Goal: Find contact information: Find contact information

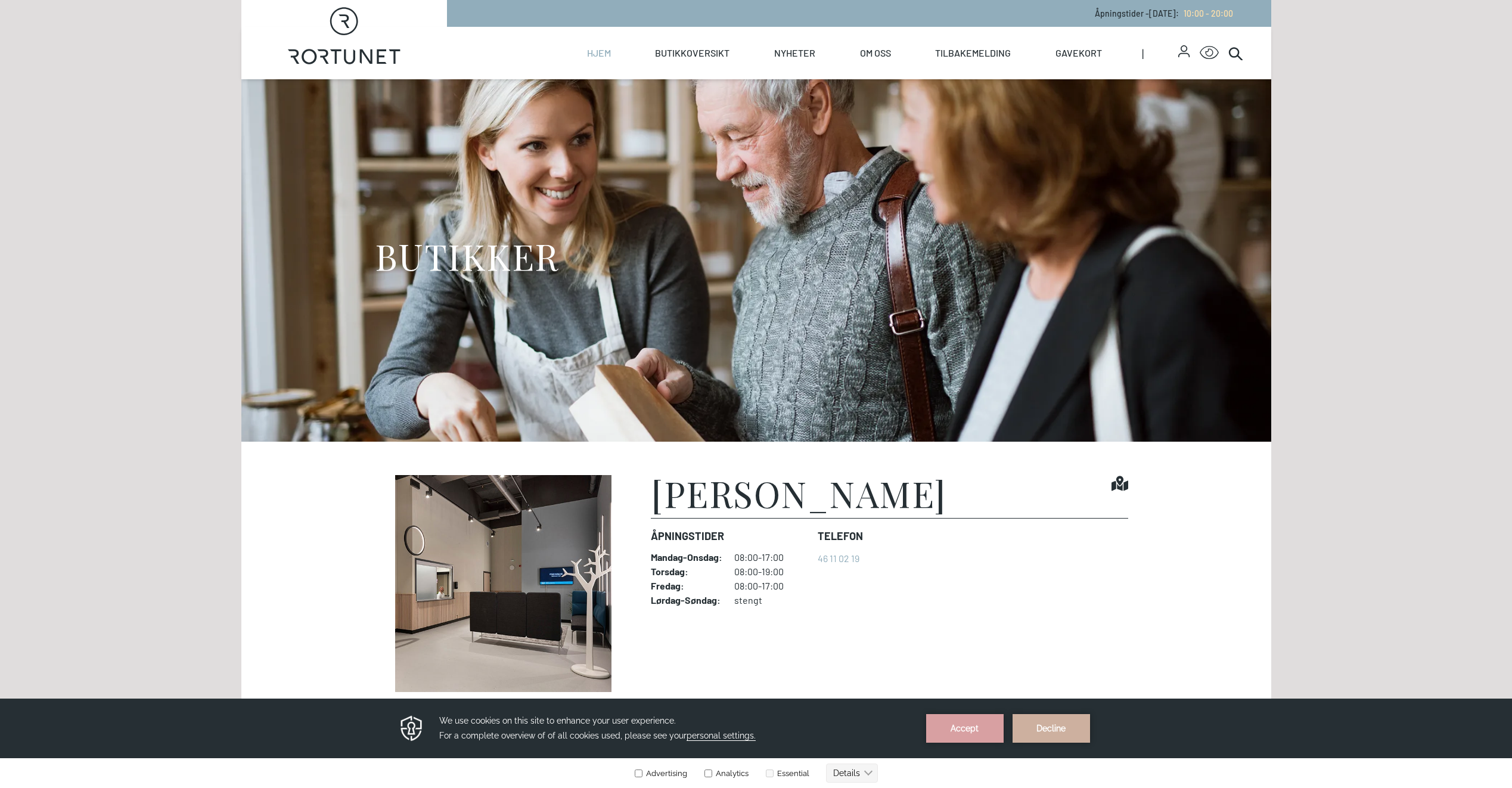
click at [597, 52] on link "Hjem" at bounding box center [599, 53] width 24 height 53
select select "NO"
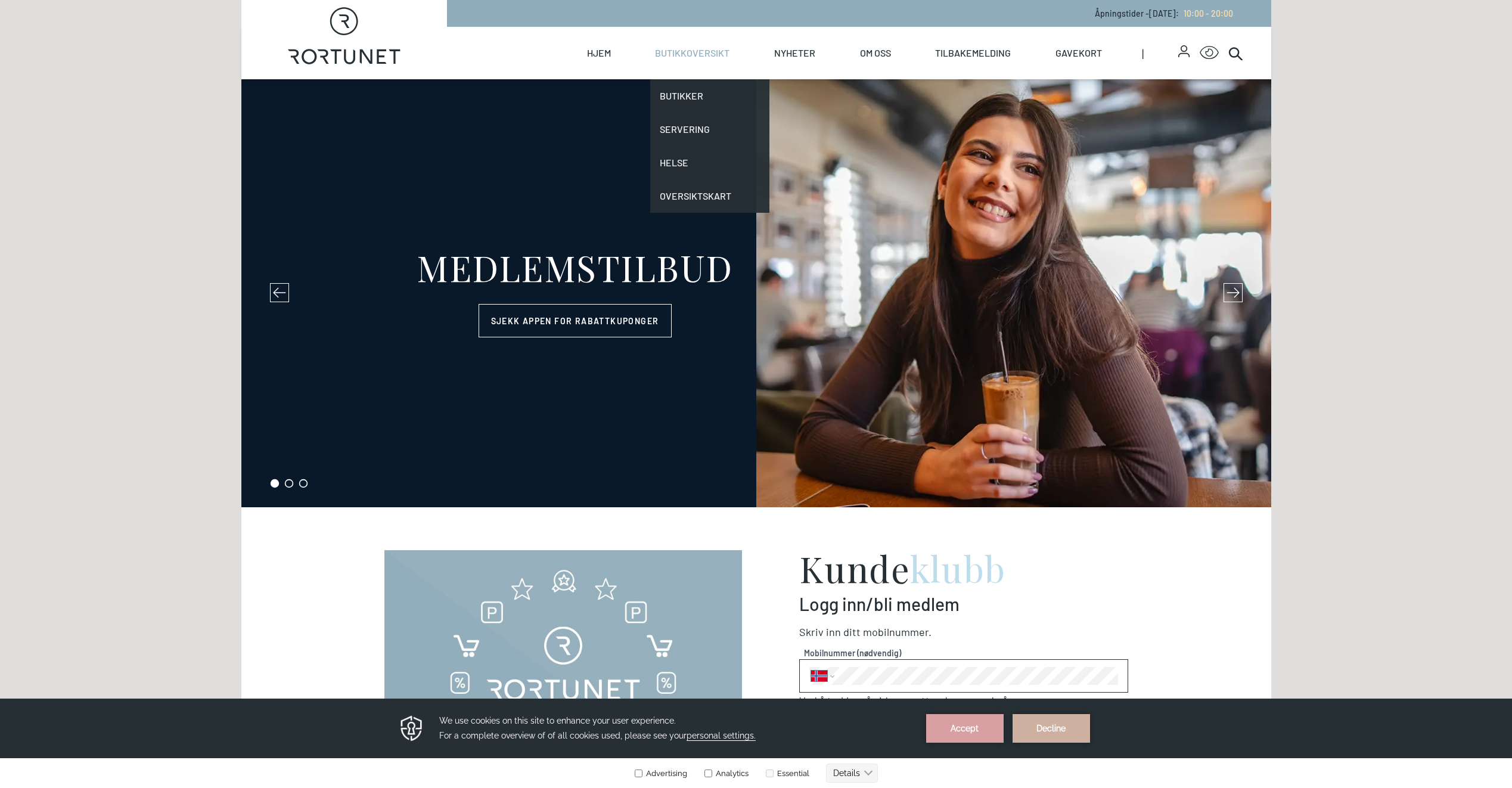
click at [720, 55] on link "Butikkoversikt" at bounding box center [692, 53] width 75 height 53
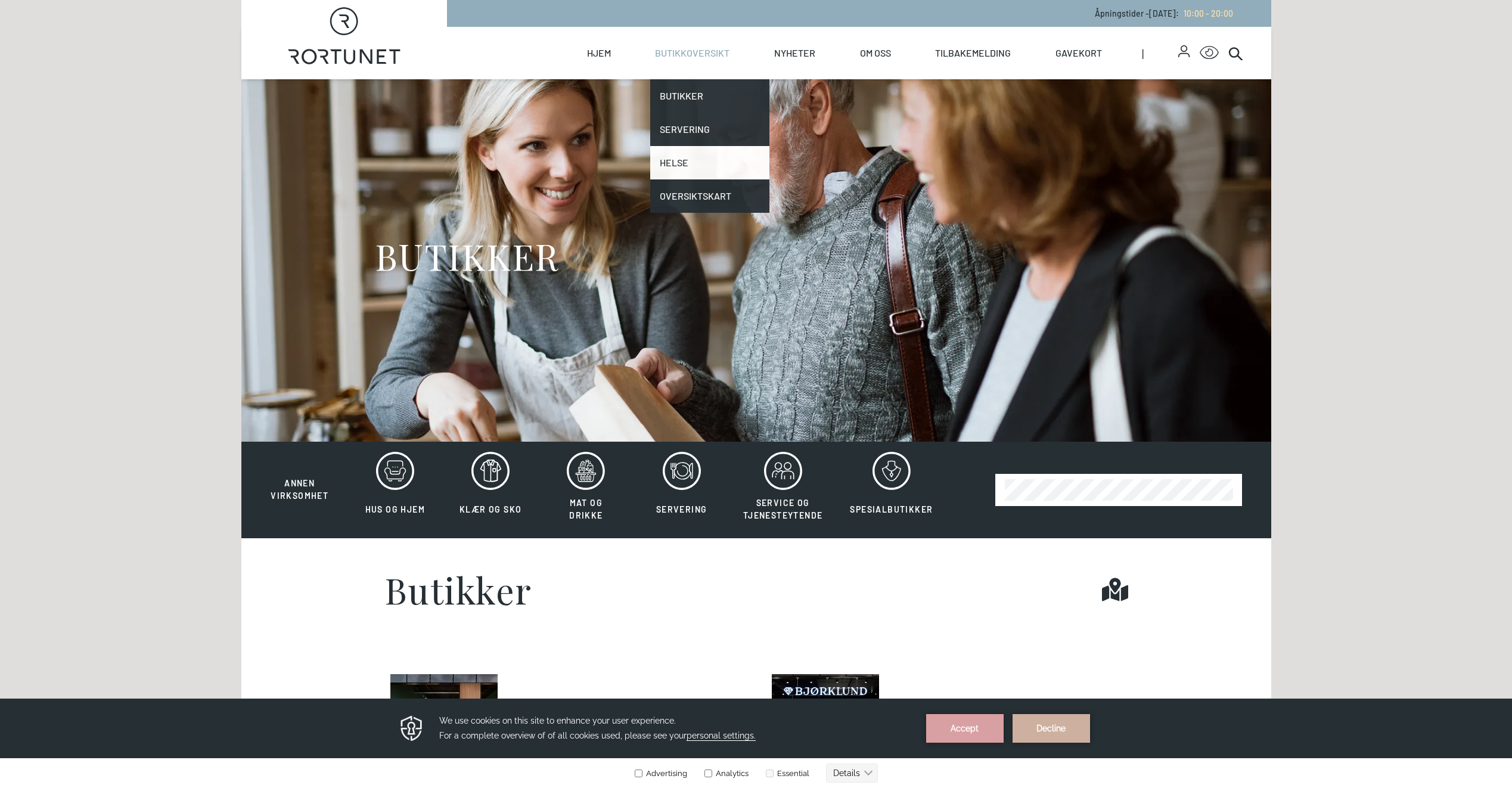
click at [684, 162] on link "Helse" at bounding box center [709, 163] width 119 height 33
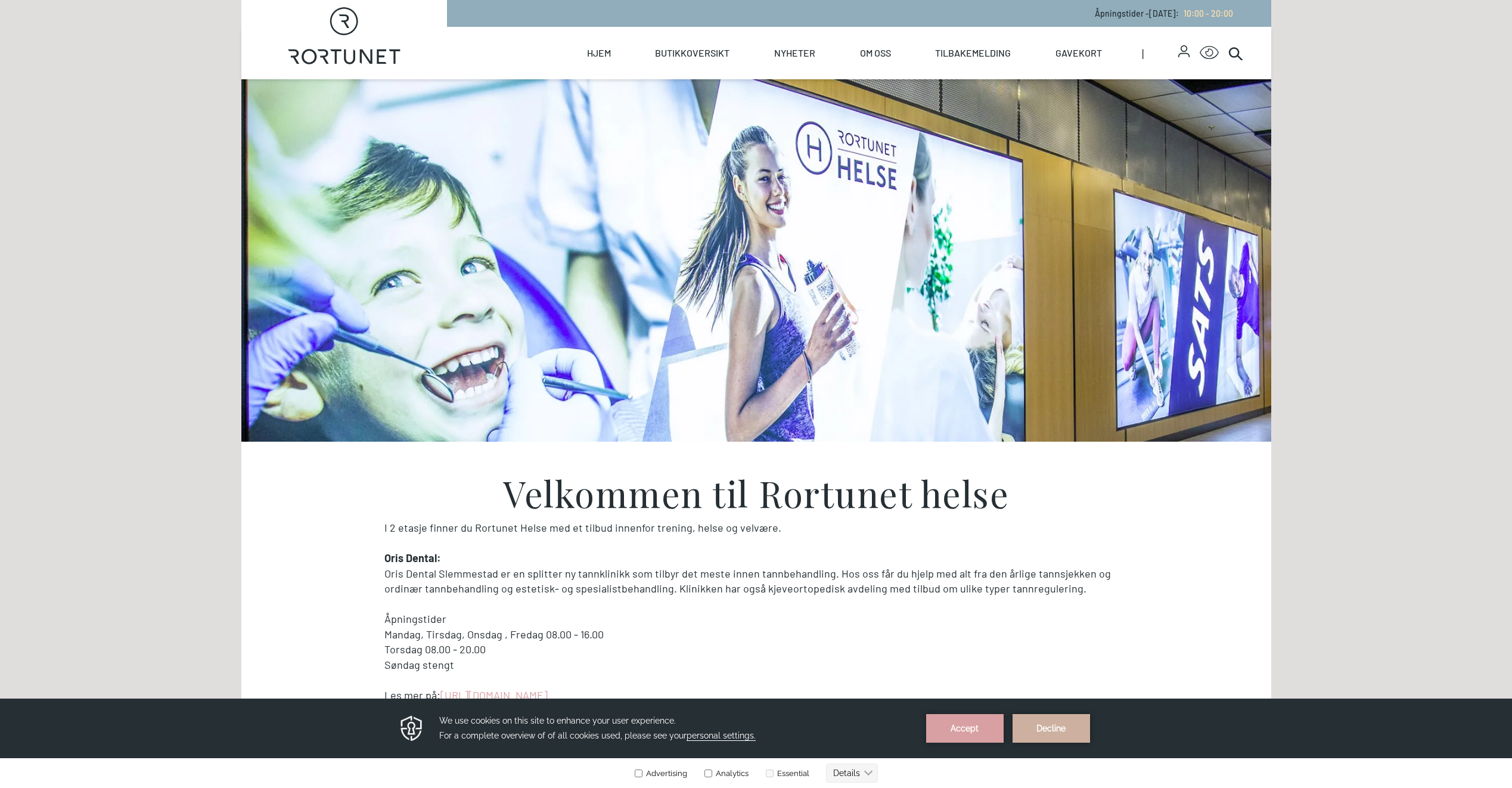
click at [1189, 54] on icon "button" at bounding box center [1184, 51] width 11 height 12
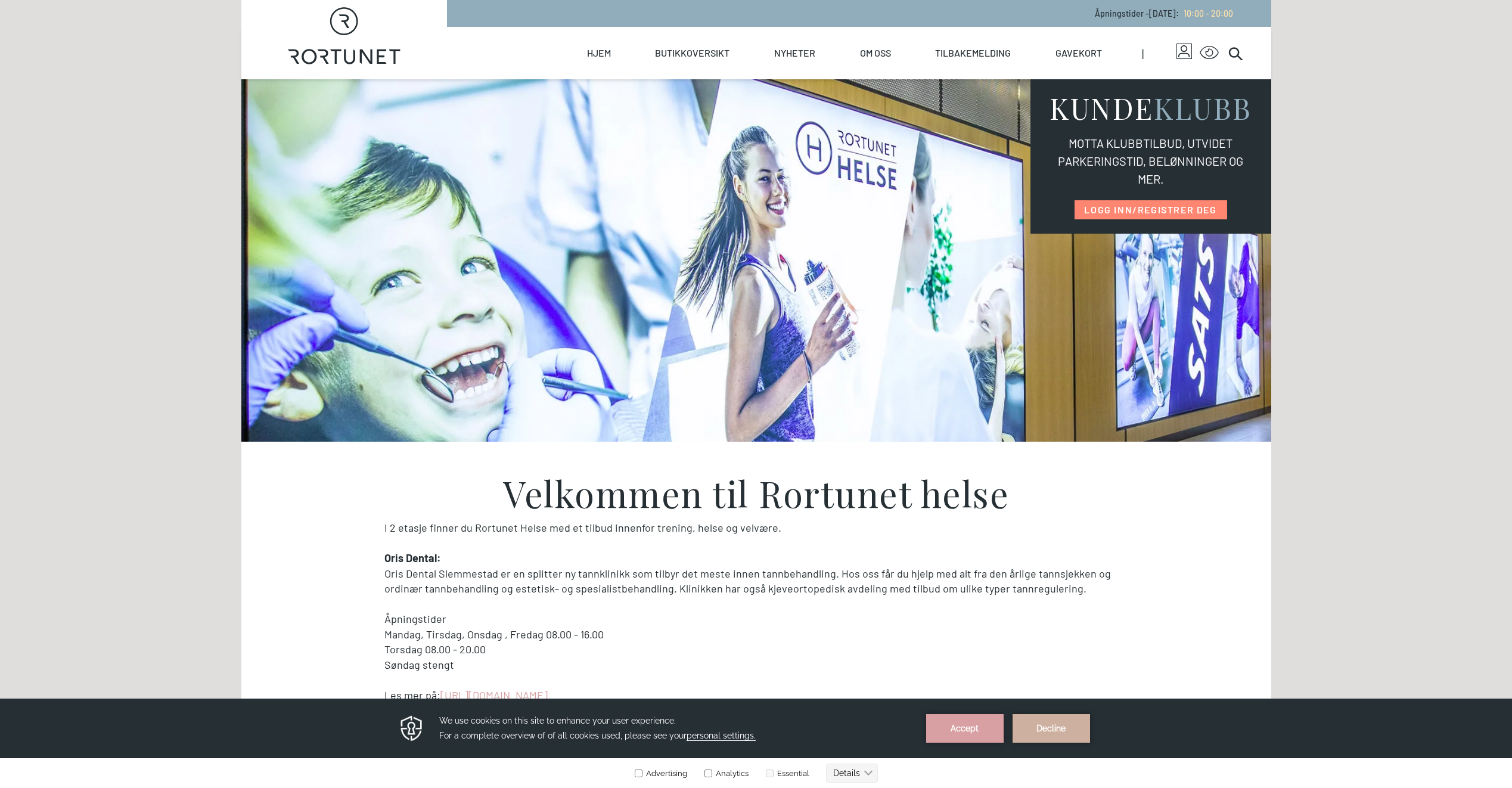
click at [1189, 54] on icon "button" at bounding box center [1184, 51] width 11 height 12
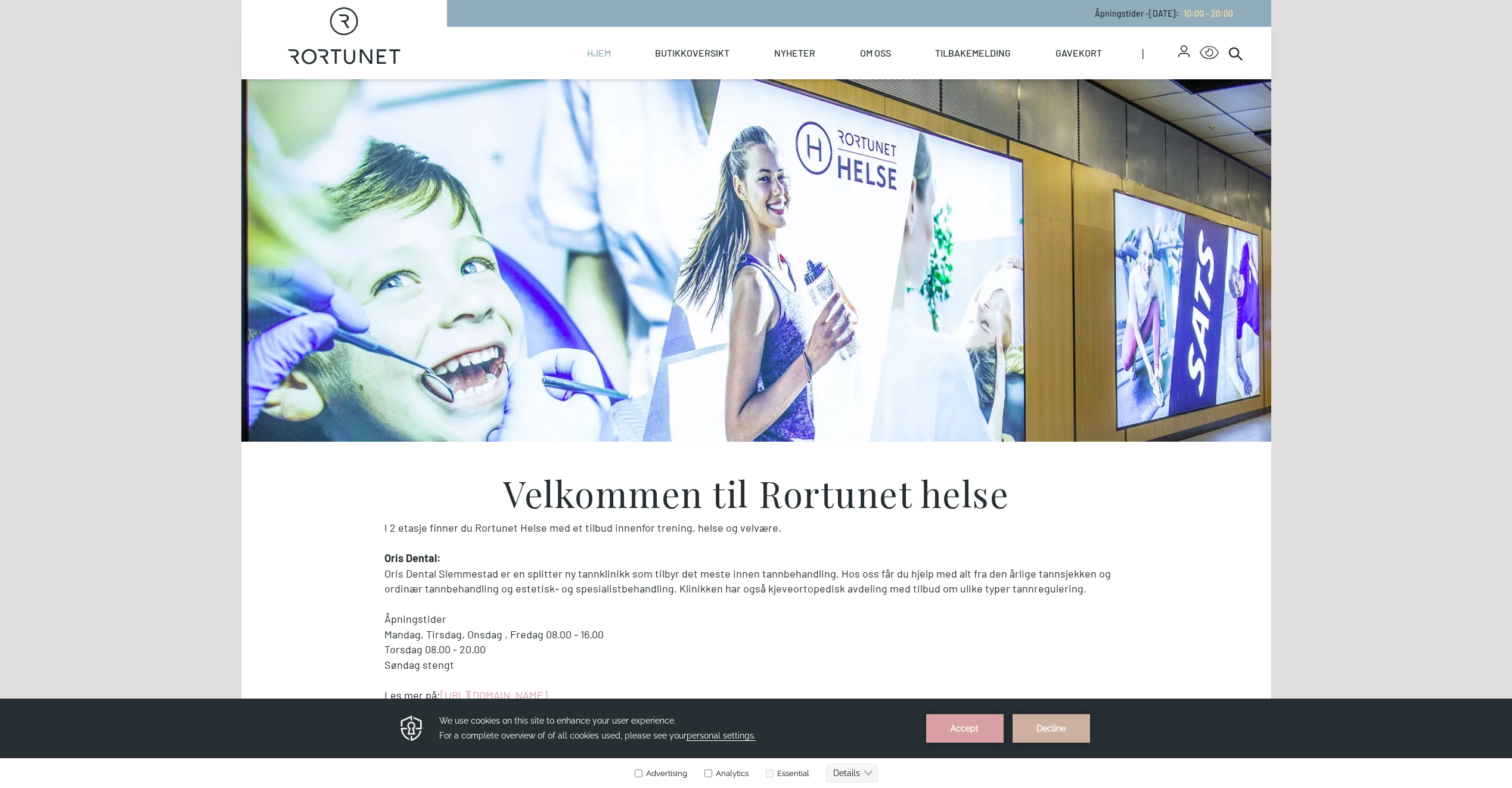
click at [608, 53] on link "Hjem" at bounding box center [599, 53] width 24 height 53
select select "NO"
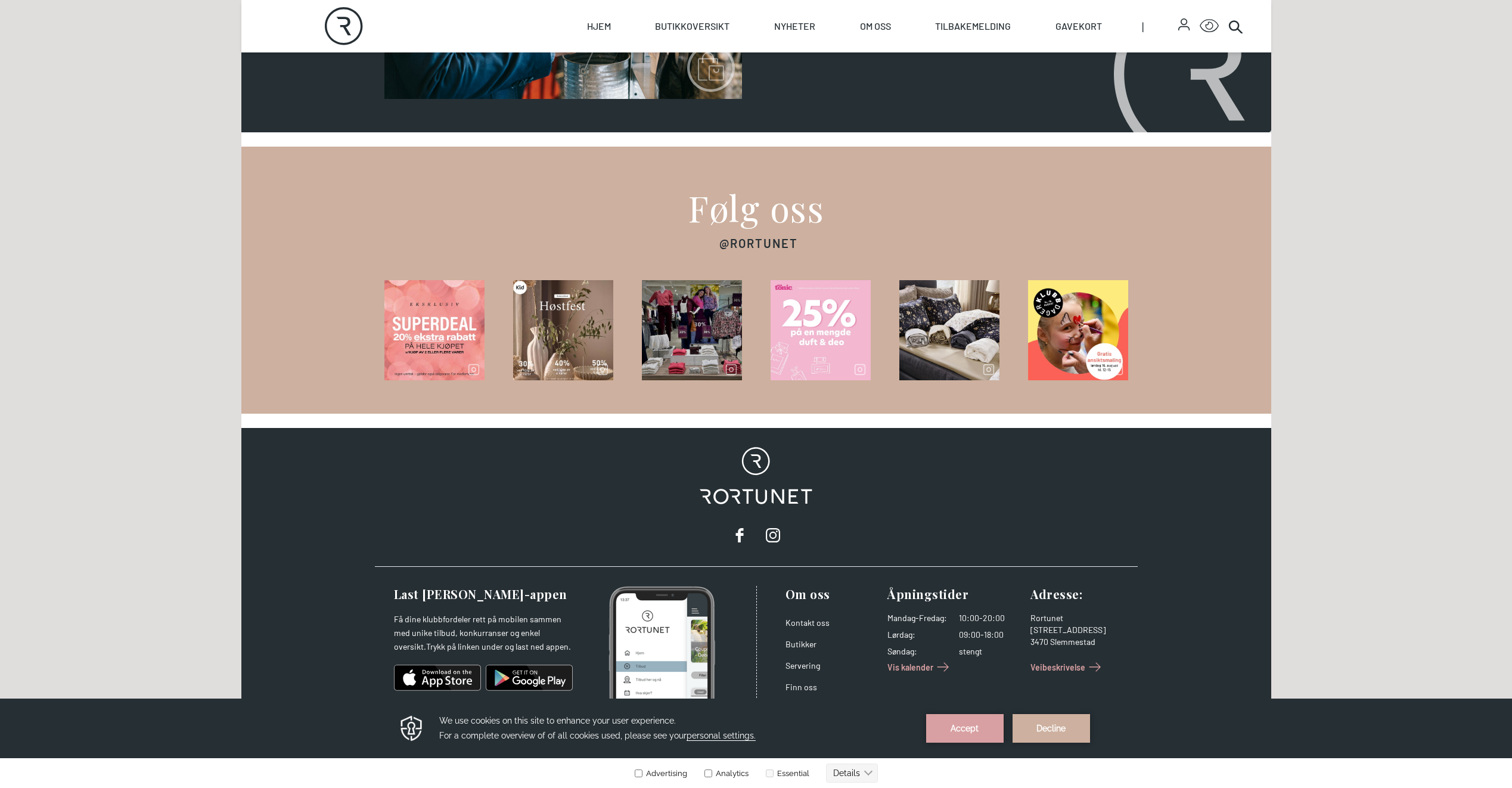
scroll to position [1703, 0]
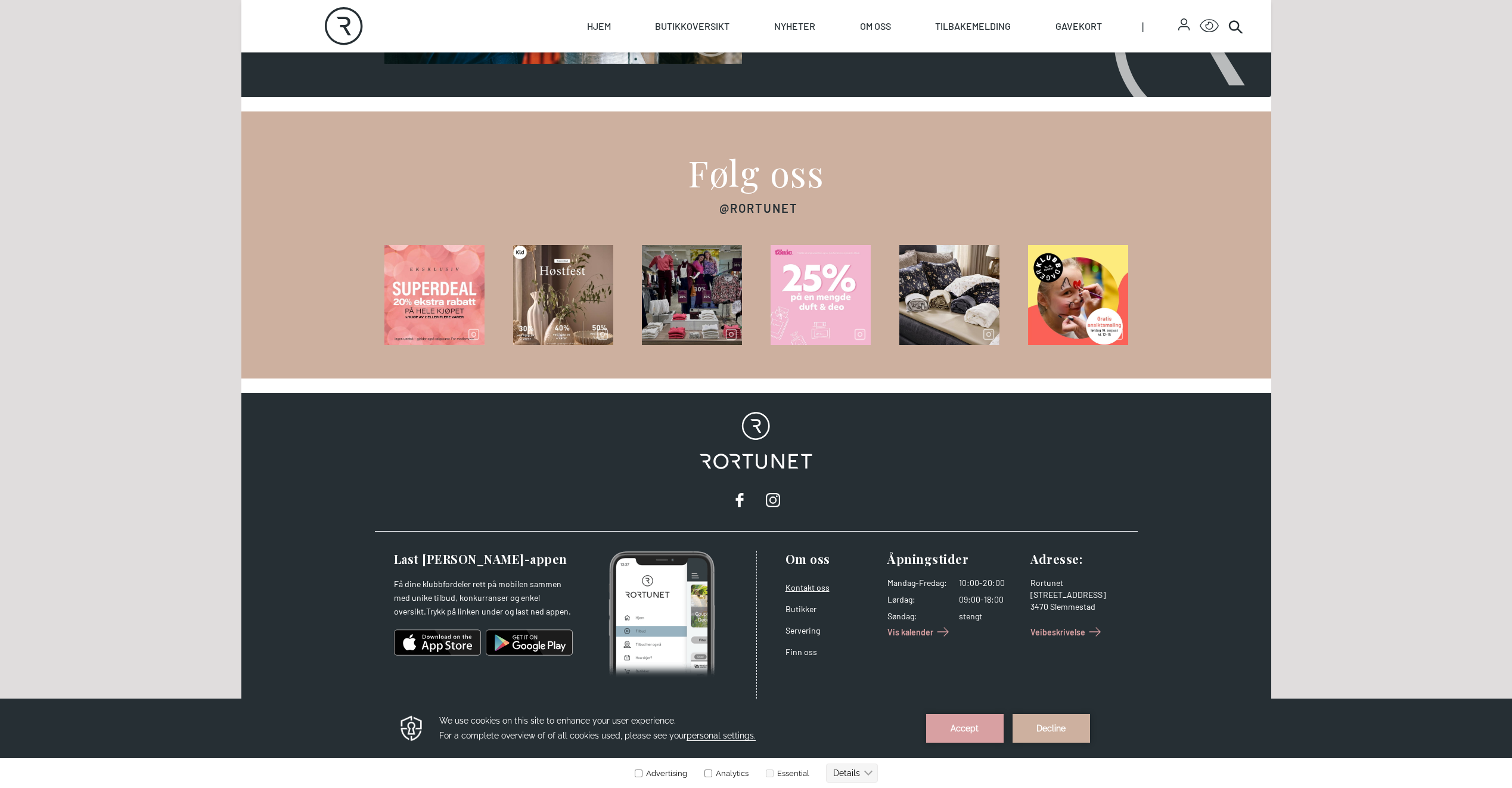
click at [812, 588] on link "Kontakt oss" at bounding box center [807, 587] width 44 height 10
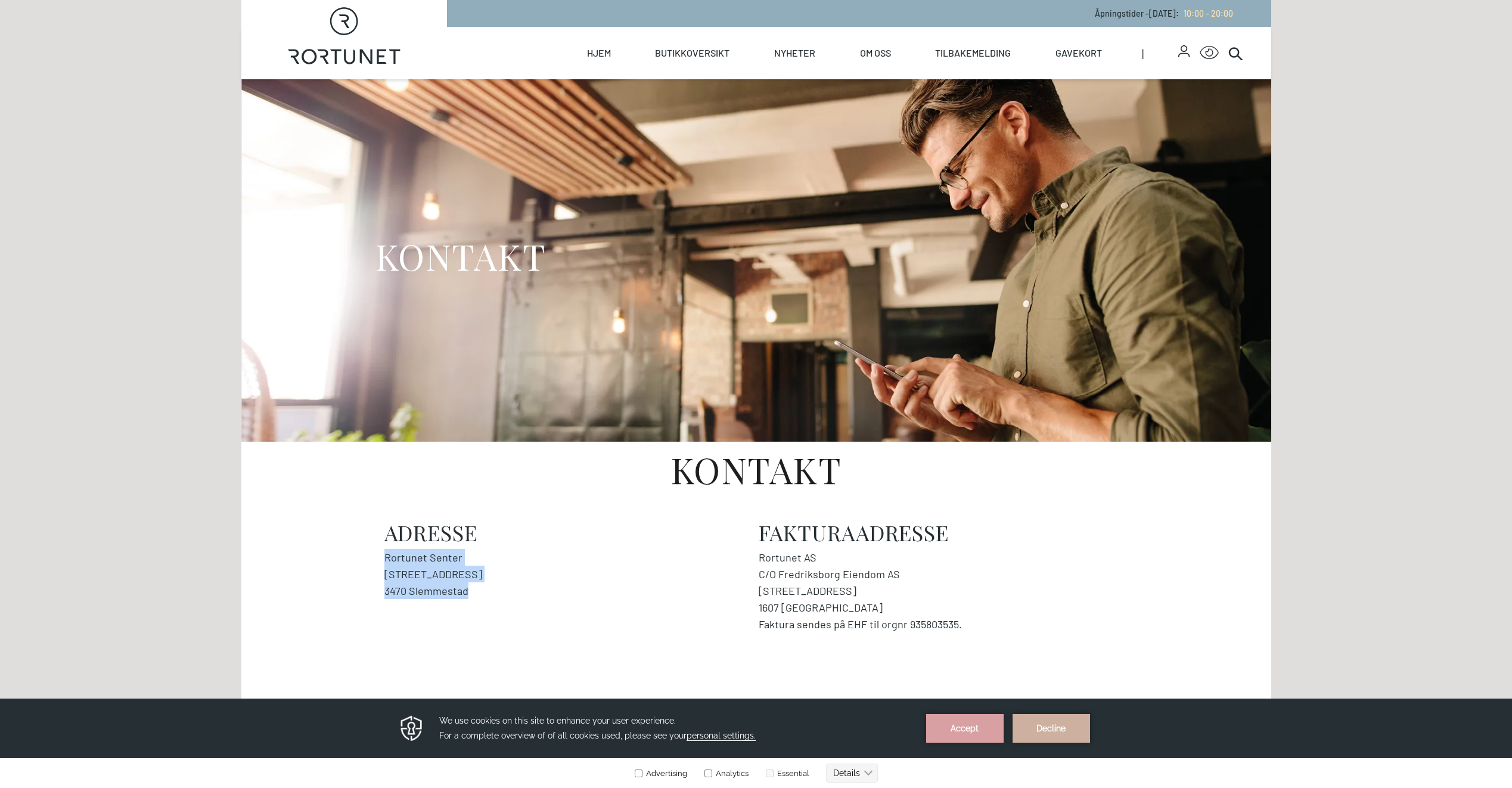
drag, startPoint x: 385, startPoint y: 556, endPoint x: 478, endPoint y: 591, distance: 99.4
click at [478, 591] on address "Rortunet Senter [STREET_ADDRESS]" at bounding box center [570, 573] width 370 height 50
copy address "Rortunet Senter [STREET_ADDRESS]"
